Goal: Transaction & Acquisition: Book appointment/travel/reservation

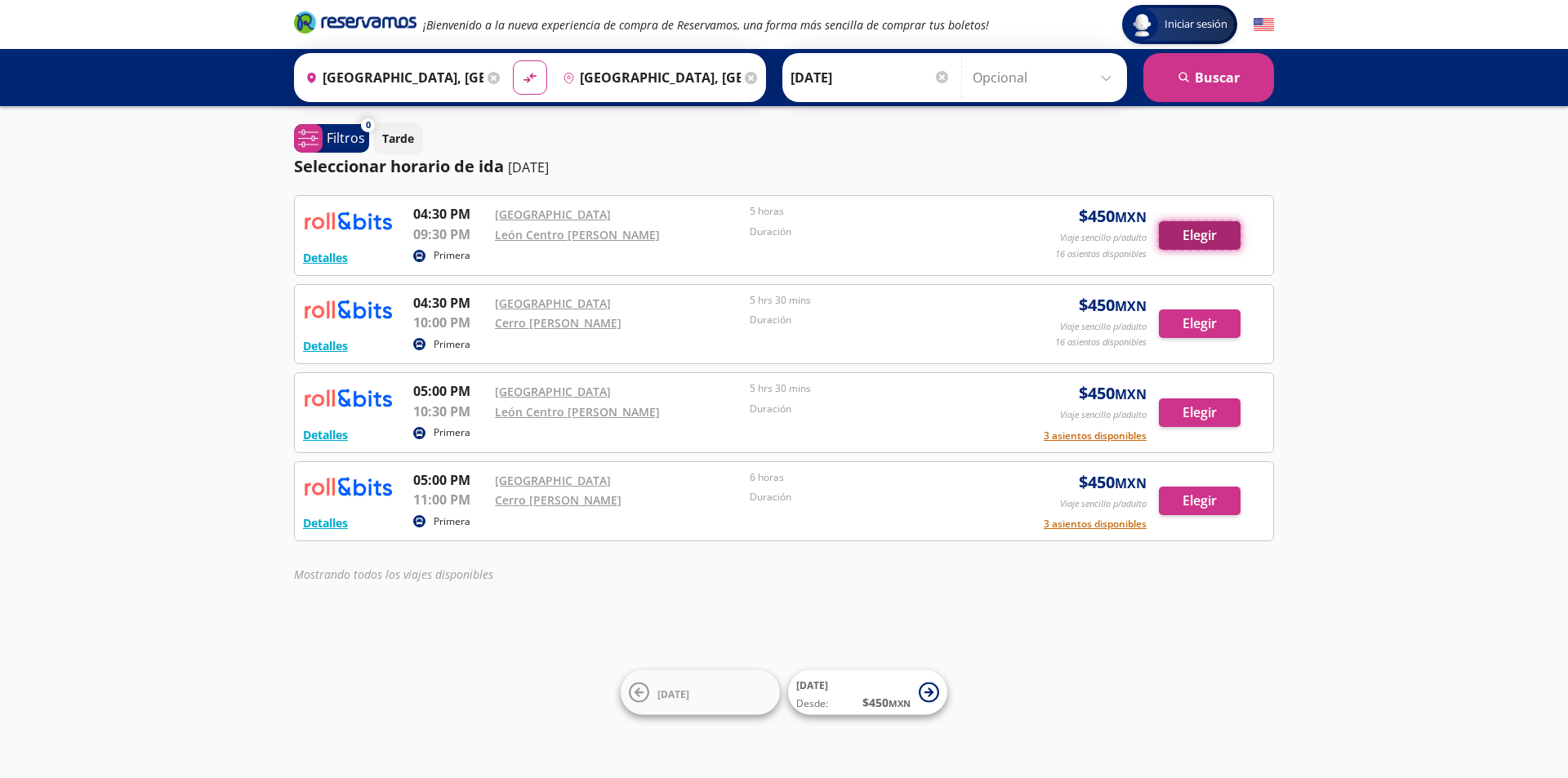
click at [1174, 241] on button "Elegir" at bounding box center [1199, 235] width 82 height 29
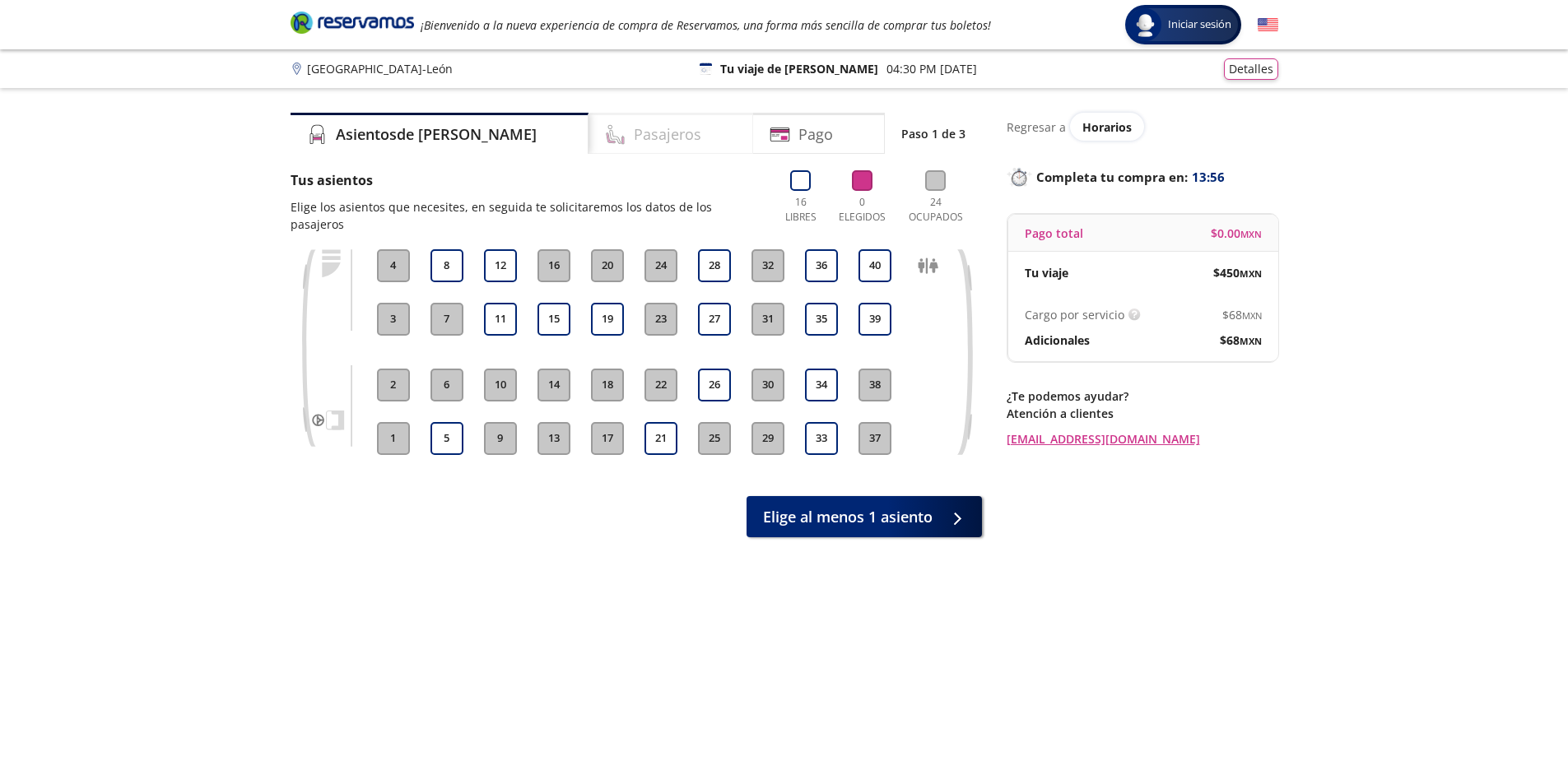
click at [634, 138] on h4 "Pasajeros" at bounding box center [667, 134] width 67 height 22
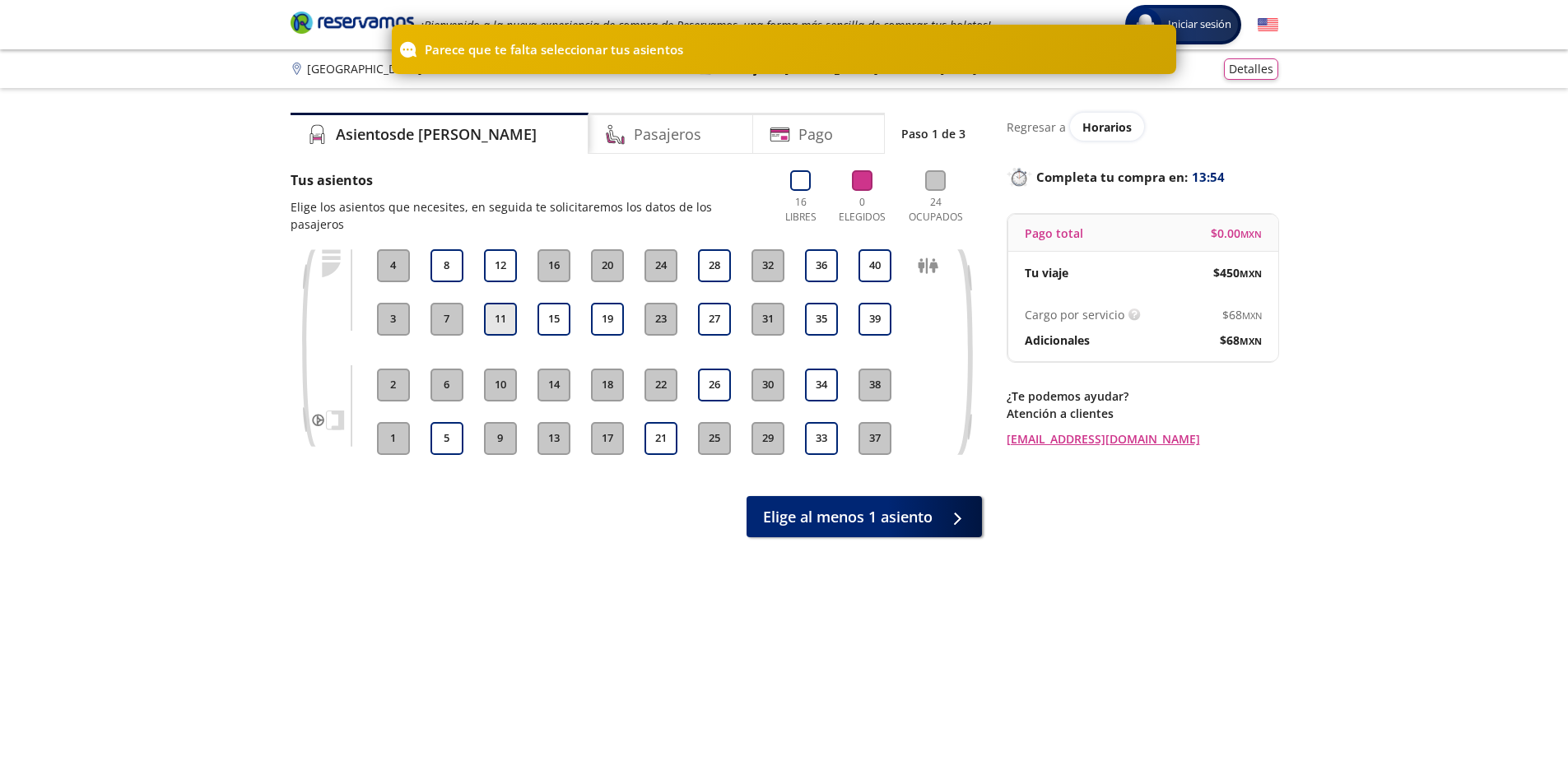
click at [508, 314] on button "11" at bounding box center [500, 319] width 33 height 33
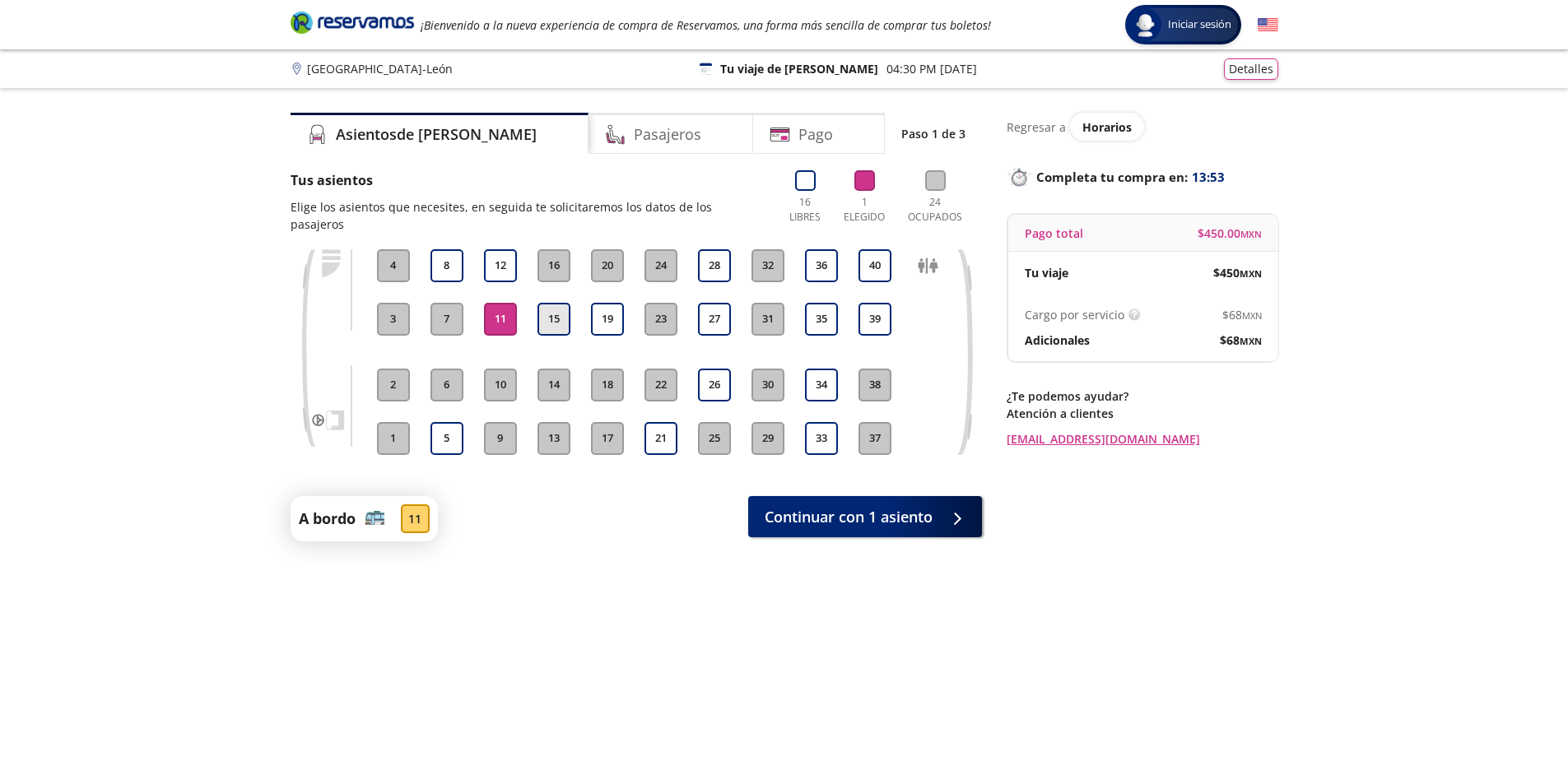
click at [552, 313] on button "15" at bounding box center [554, 319] width 33 height 33
click at [550, 311] on button "15" at bounding box center [554, 319] width 33 height 33
click at [510, 309] on button "11" at bounding box center [500, 319] width 33 height 33
click at [715, 249] on button "28" at bounding box center [715, 265] width 33 height 33
click at [712, 303] on button "27" at bounding box center [715, 319] width 33 height 33
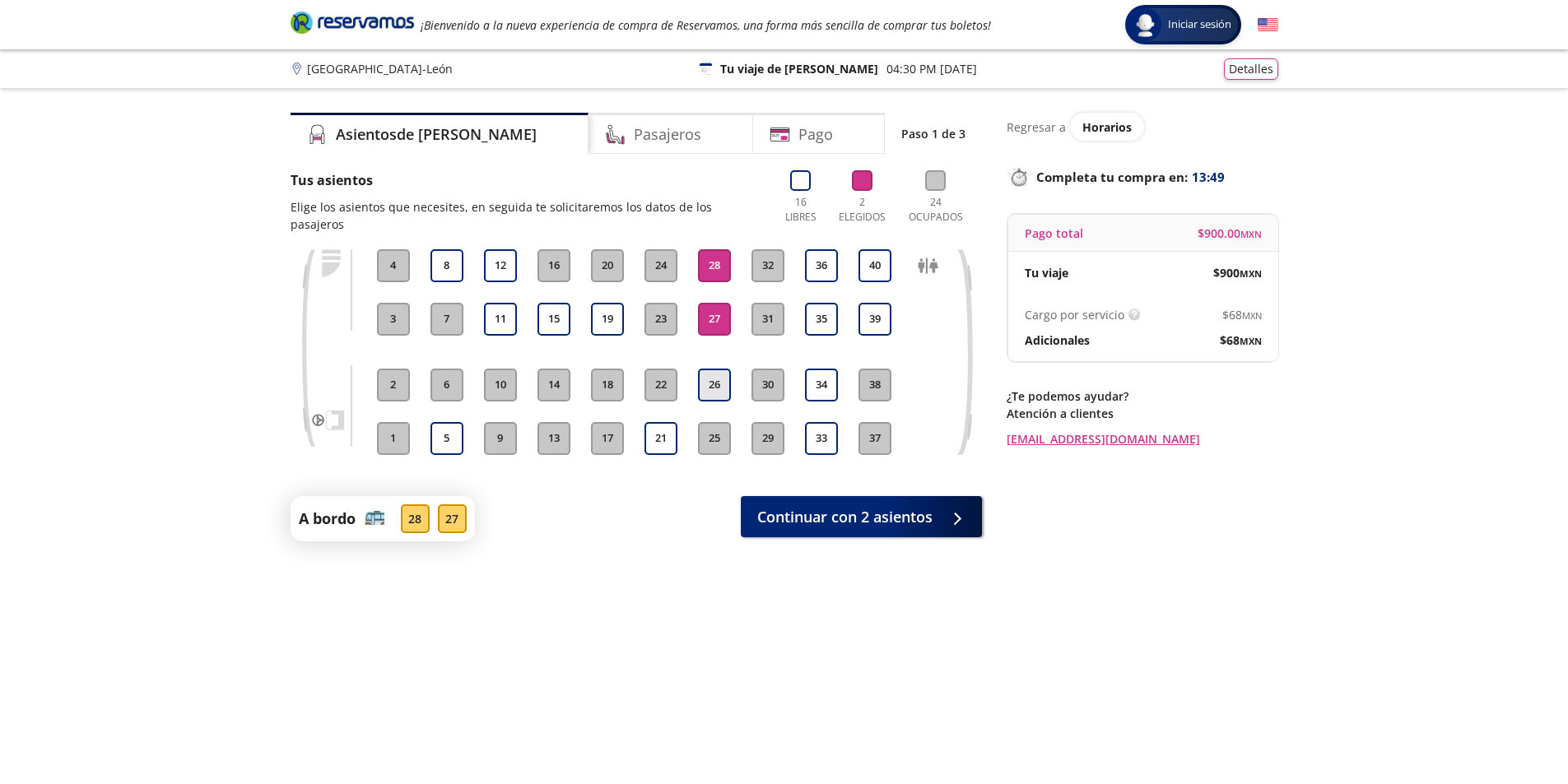
click at [716, 369] on button "26" at bounding box center [715, 385] width 33 height 33
click at [852, 503] on span "Continuar con 3 asientos" at bounding box center [845, 514] width 175 height 22
